Goal: Obtain resource: Download file/media

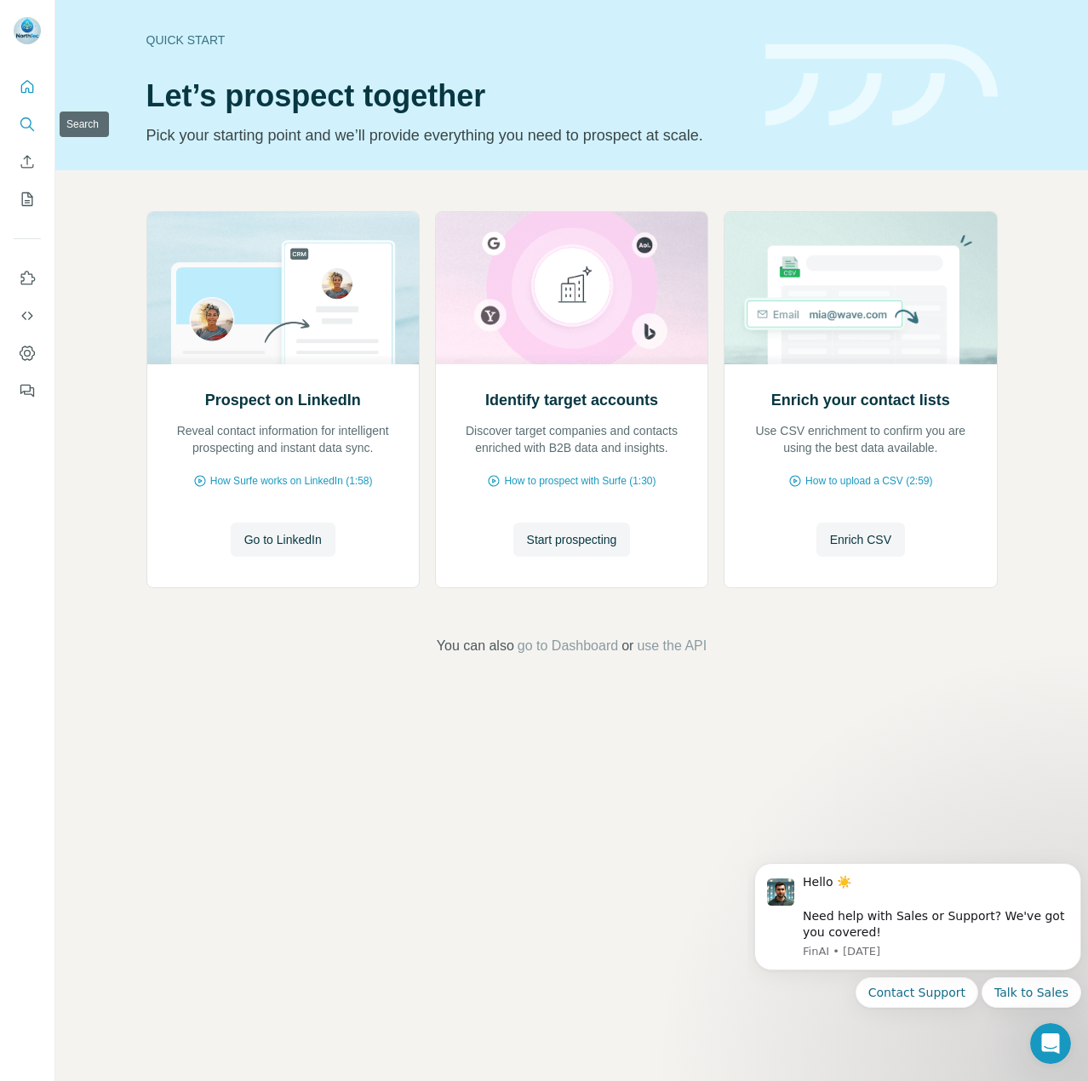
click at [20, 120] on icon "Search" at bounding box center [27, 124] width 17 height 17
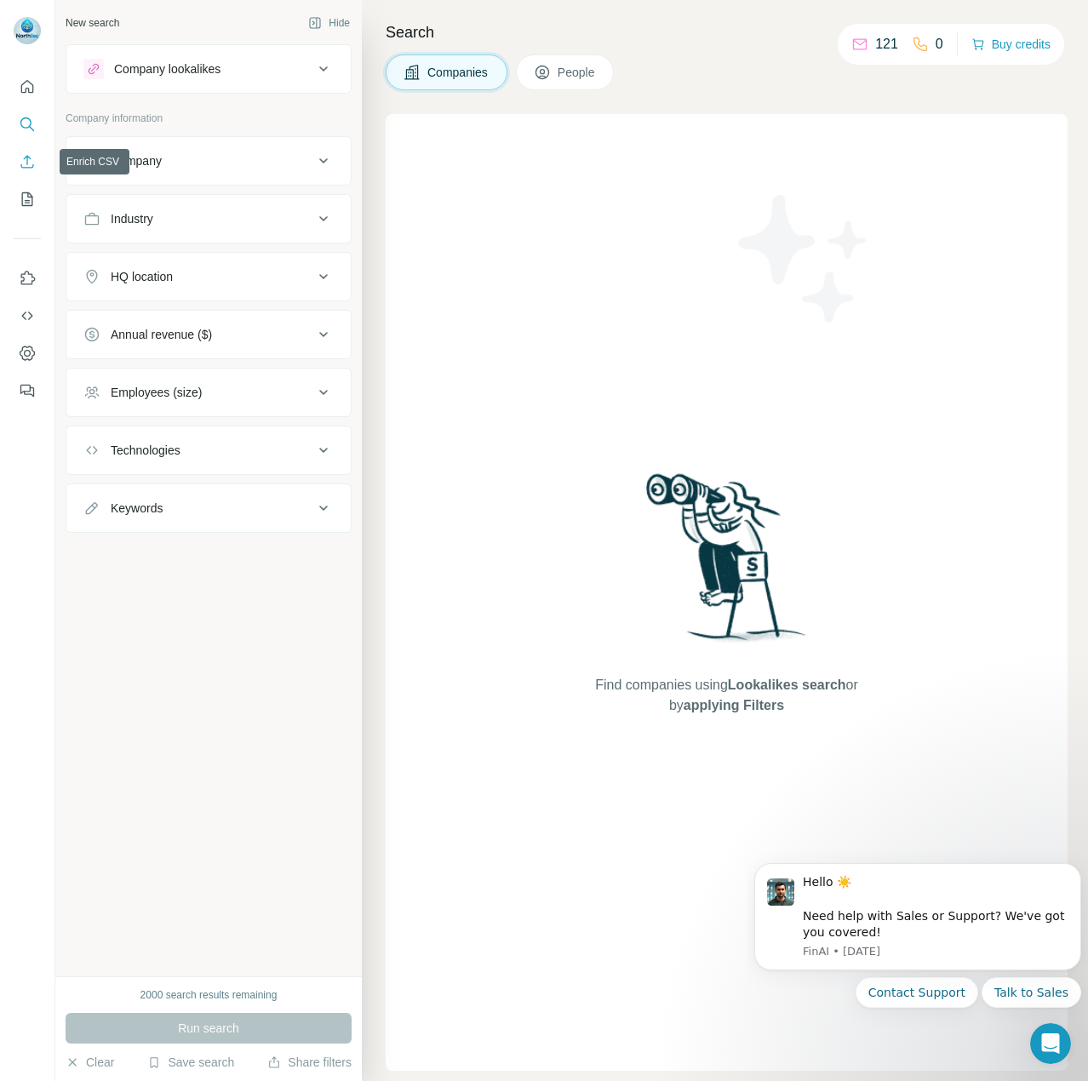
click at [22, 150] on button "Enrich CSV" at bounding box center [27, 161] width 27 height 31
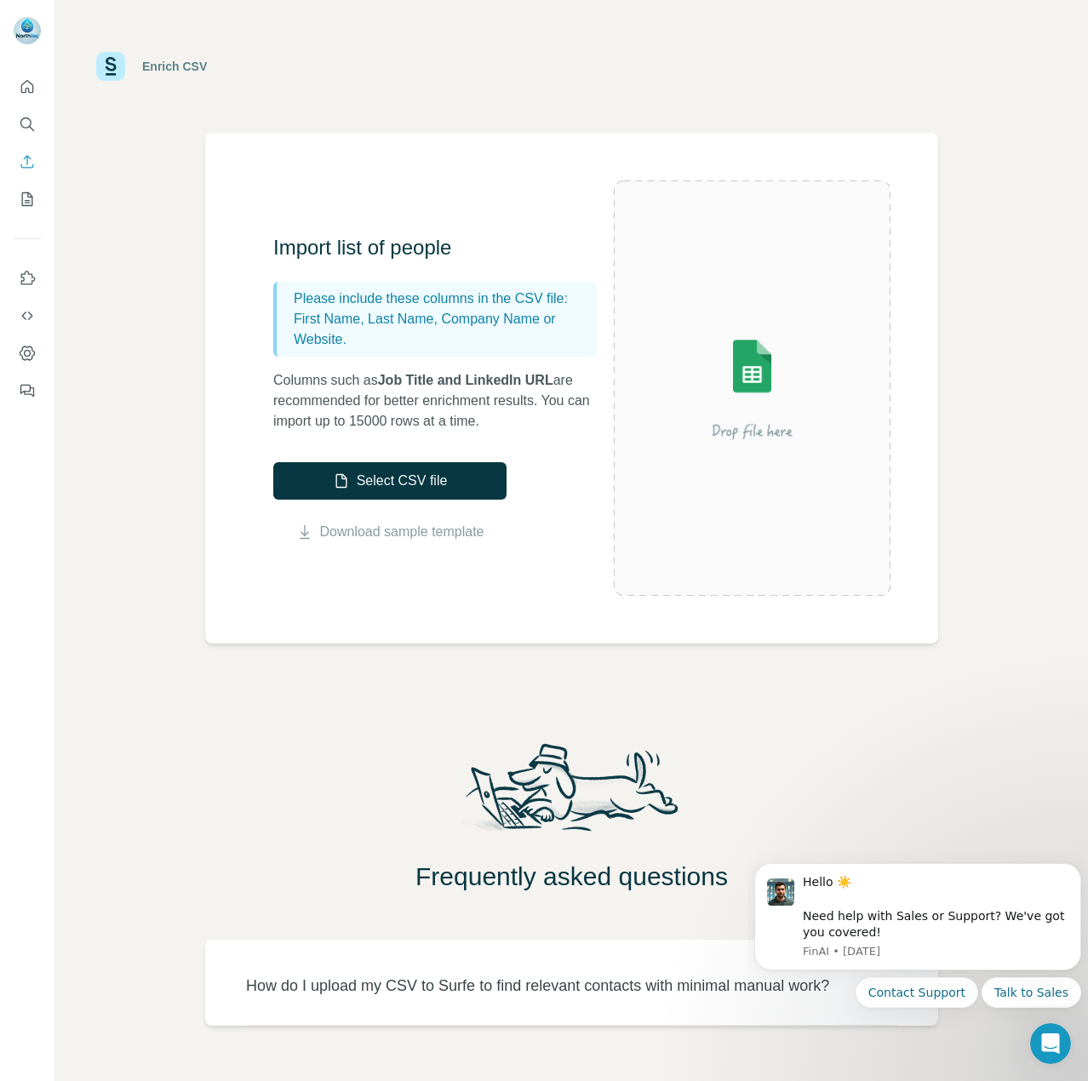
scroll to position [68, 0]
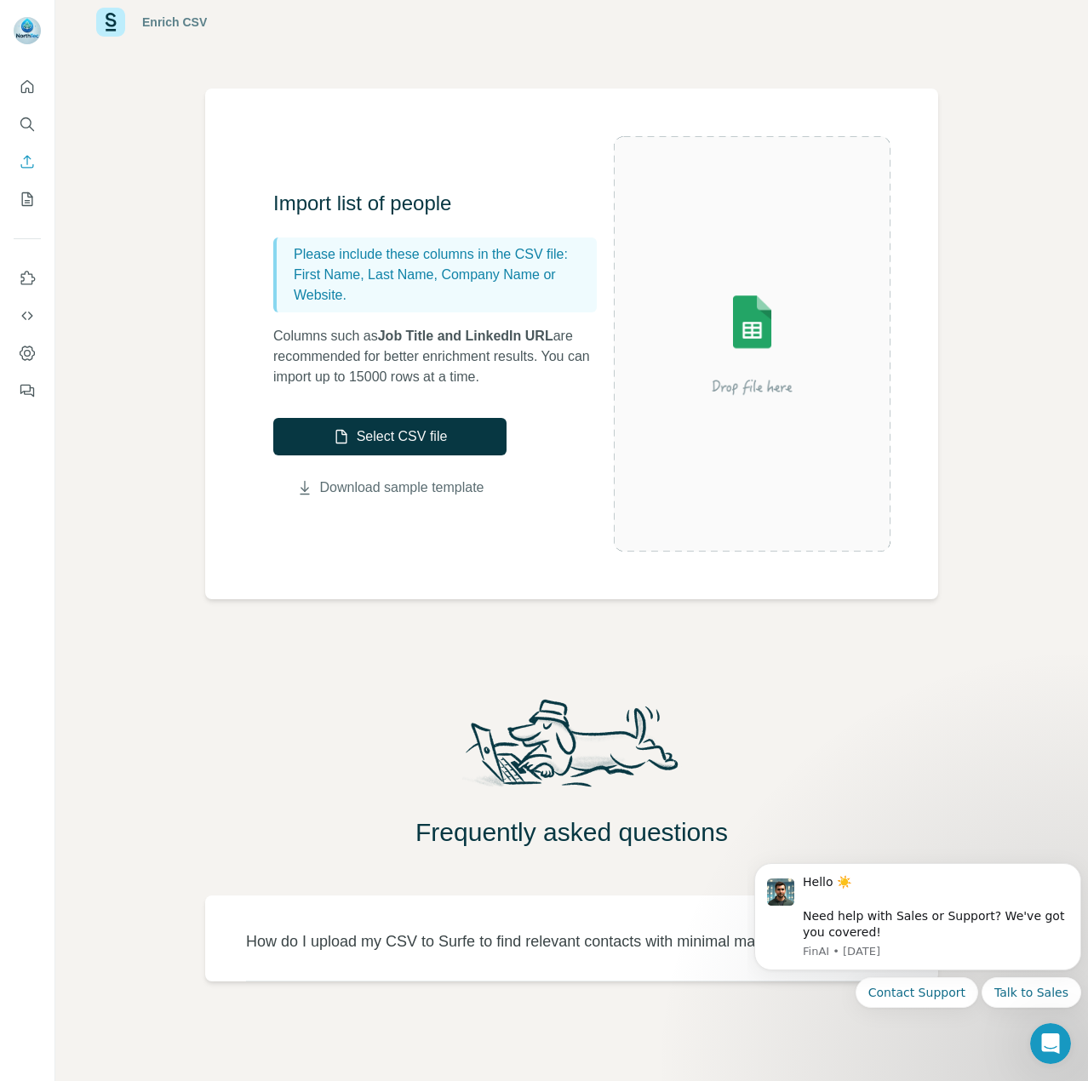
click at [383, 477] on link "Download sample template" at bounding box center [402, 487] width 164 height 20
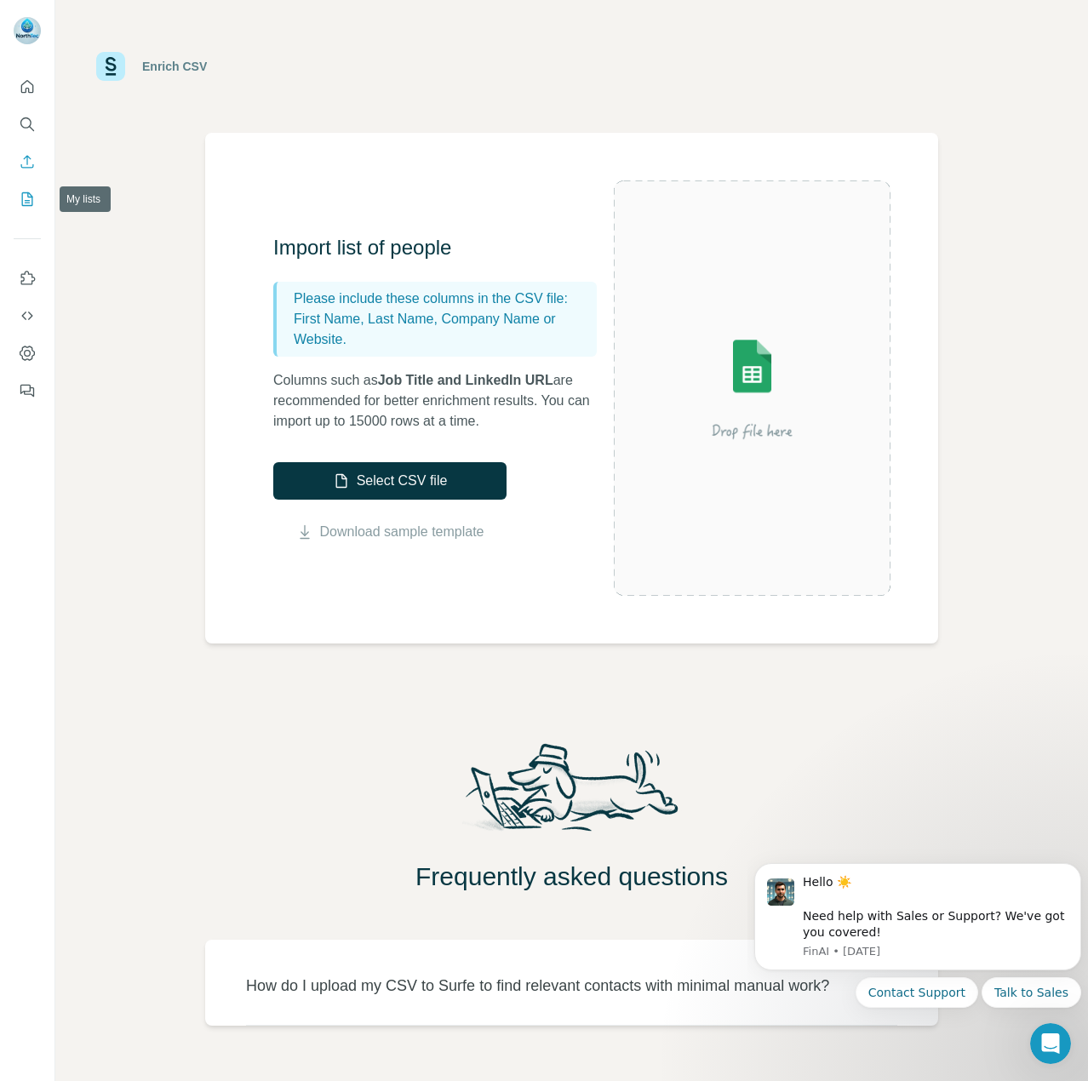
click at [27, 206] on icon "My lists" at bounding box center [27, 199] width 17 height 17
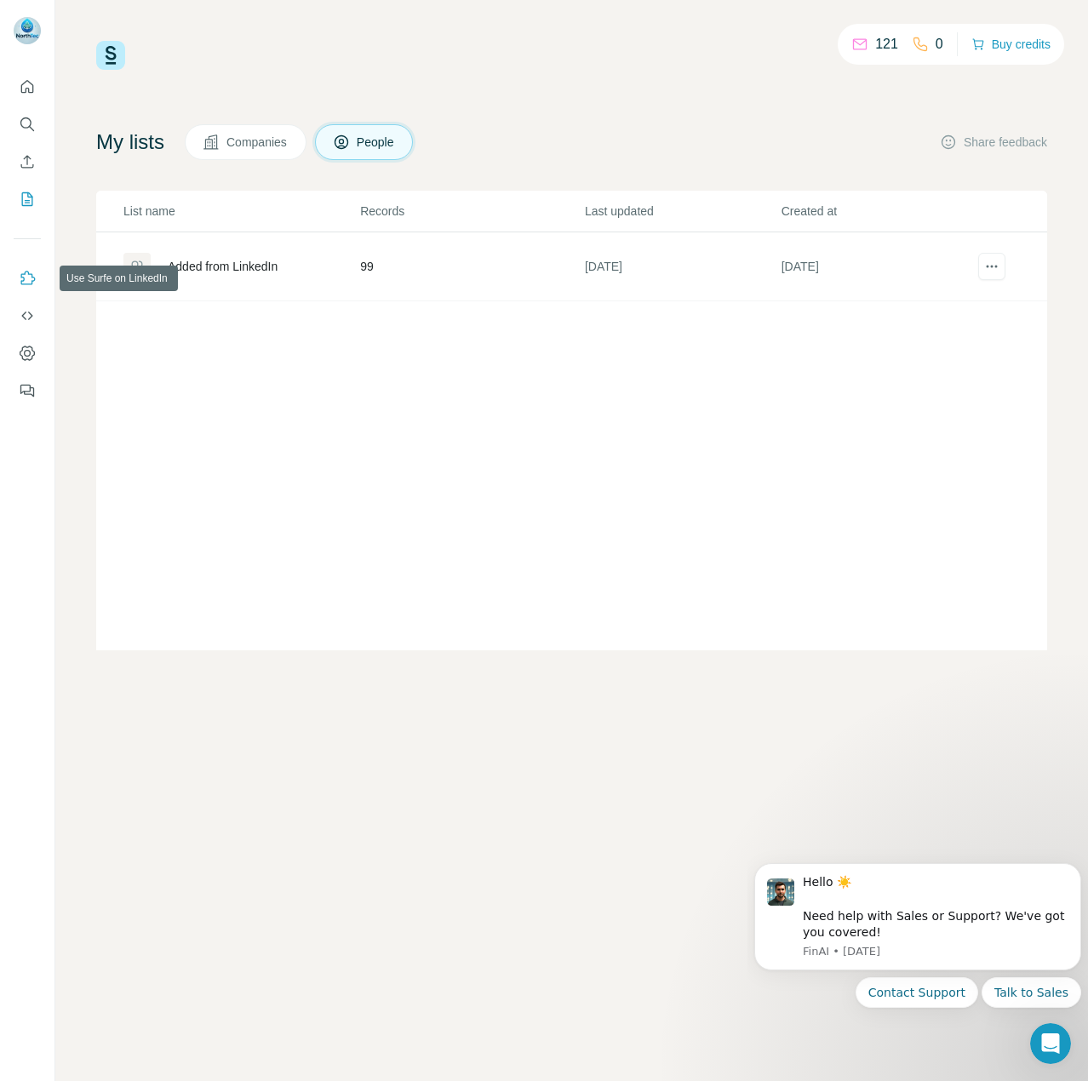
click at [36, 282] on button "Use Surfe on LinkedIn" at bounding box center [27, 278] width 27 height 31
click at [26, 348] on icon "Dashboard" at bounding box center [27, 353] width 17 height 17
